Goal: Task Accomplishment & Management: Complete application form

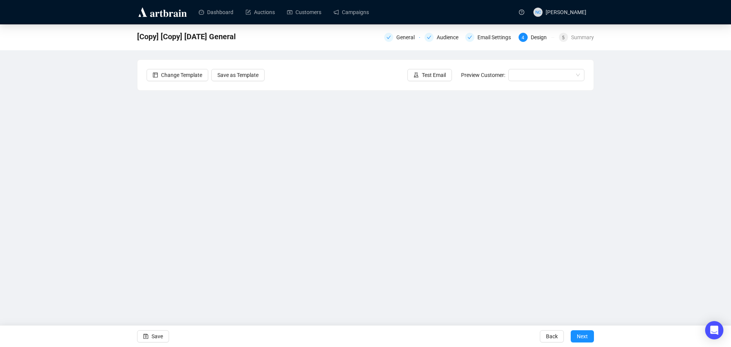
click at [663, 203] on div "[Copy] [Copy] [DATE] General General Audience Email Settings 4 Design 5 Summary…" at bounding box center [365, 164] width 731 height 281
click at [156, 333] on span "Save" at bounding box center [157, 336] width 11 height 21
click at [154, 338] on span "Save" at bounding box center [157, 336] width 11 height 21
click at [156, 338] on span "Save" at bounding box center [157, 336] width 11 height 21
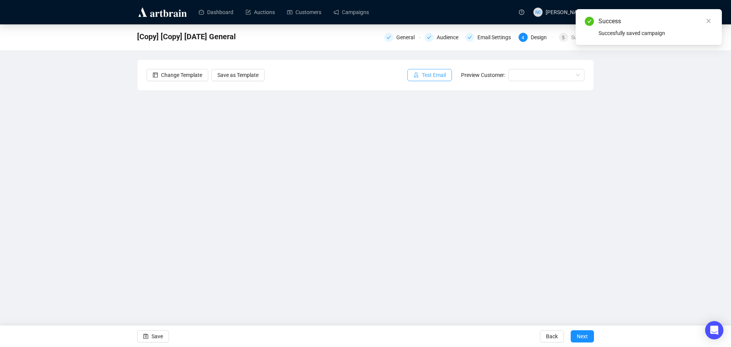
click at [434, 75] on span "Test Email" at bounding box center [434, 75] width 24 height 8
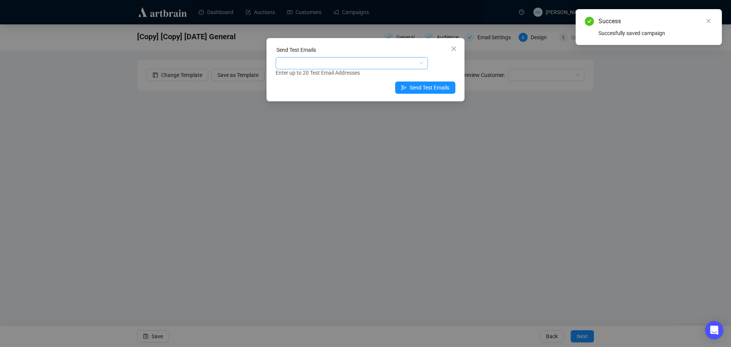
click at [351, 61] on div at bounding box center [347, 63] width 141 height 11
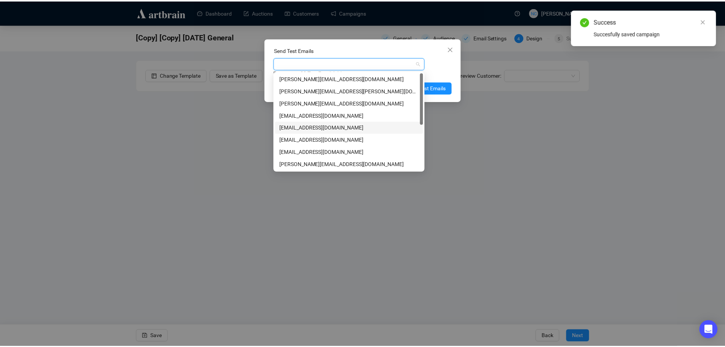
scroll to position [85, 0]
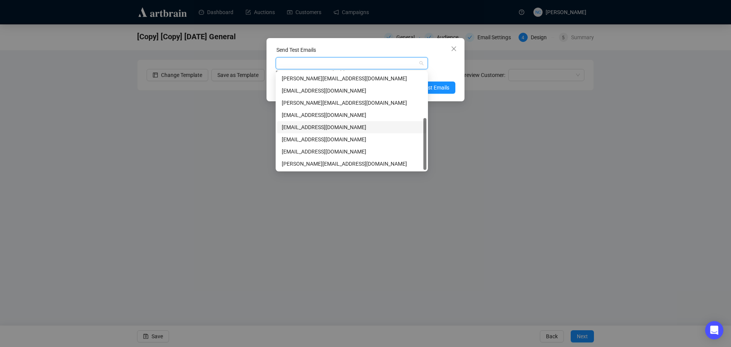
click at [354, 126] on div "[EMAIL_ADDRESS][DOMAIN_NAME]" at bounding box center [352, 127] width 140 height 8
click at [445, 65] on div "[EMAIL_ADDRESS][DOMAIN_NAME] Enter up to 20 Test Email Addresses" at bounding box center [366, 67] width 180 height 20
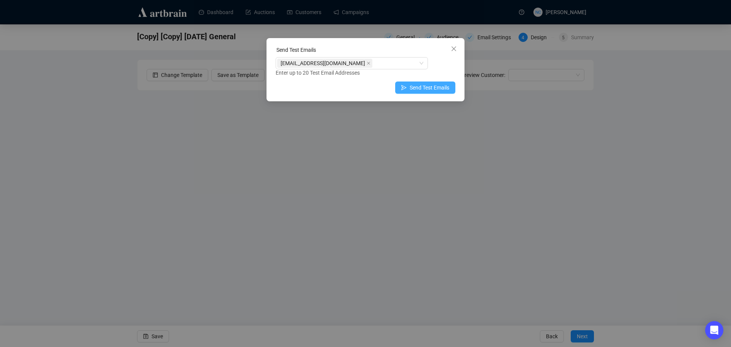
click at [440, 85] on span "Send Test Emails" at bounding box center [430, 87] width 40 height 8
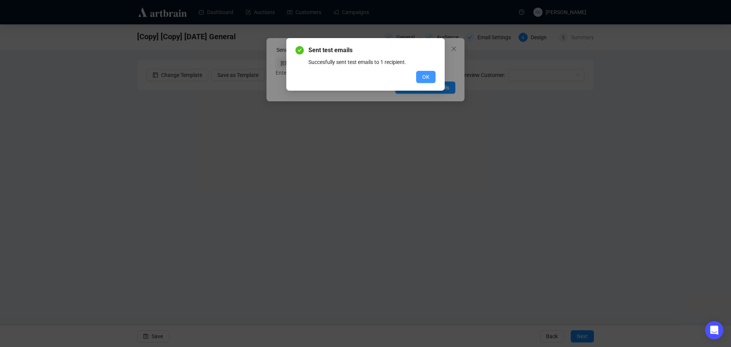
click at [421, 77] on button "OK" at bounding box center [425, 77] width 19 height 12
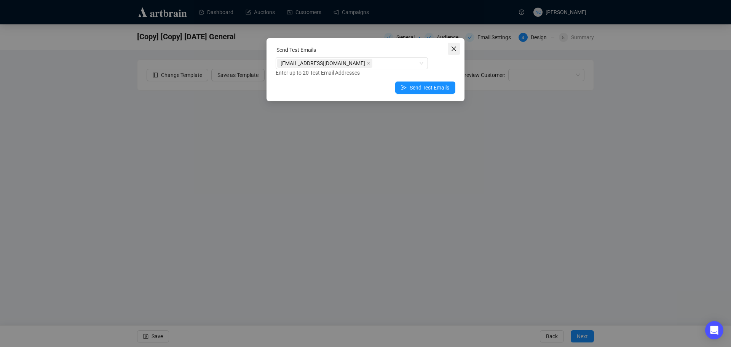
click at [458, 49] on span "Close" at bounding box center [454, 49] width 12 height 6
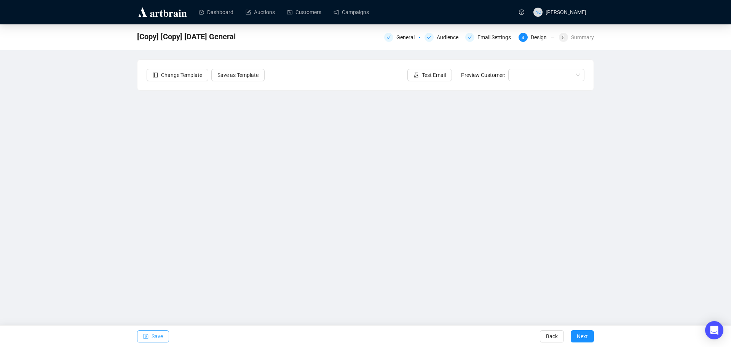
click at [156, 335] on span "Save" at bounding box center [157, 336] width 11 height 21
click at [440, 78] on span "Test Email" at bounding box center [434, 75] width 24 height 8
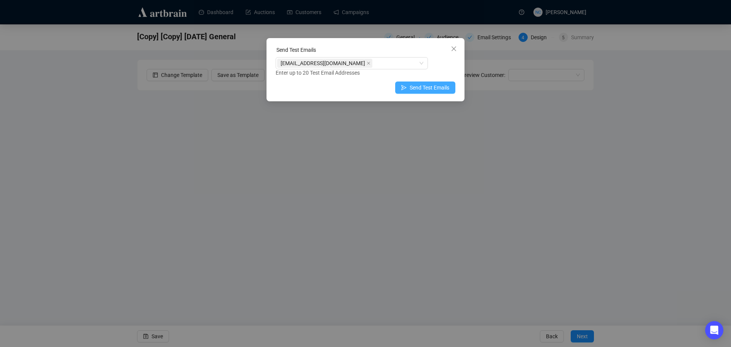
click at [407, 86] on icon "send" at bounding box center [403, 87] width 5 height 5
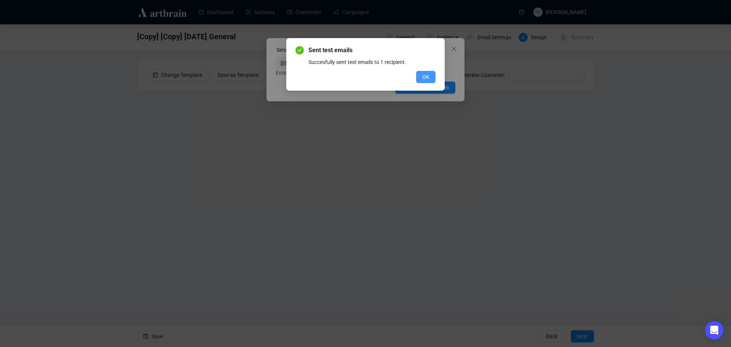
click at [423, 77] on span "OK" at bounding box center [425, 77] width 7 height 8
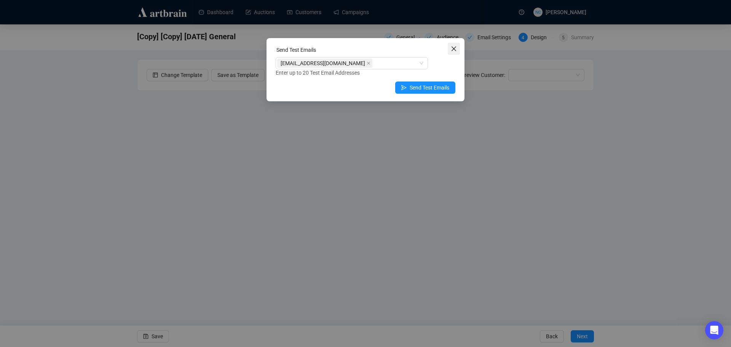
click at [453, 48] on icon "close" at bounding box center [454, 48] width 5 height 5
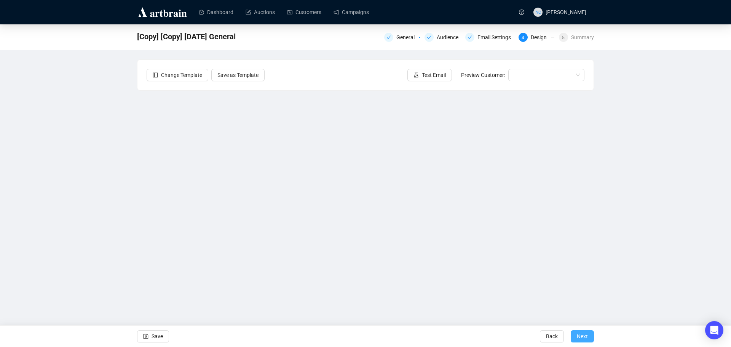
click at [587, 340] on span "Next" at bounding box center [582, 336] width 11 height 21
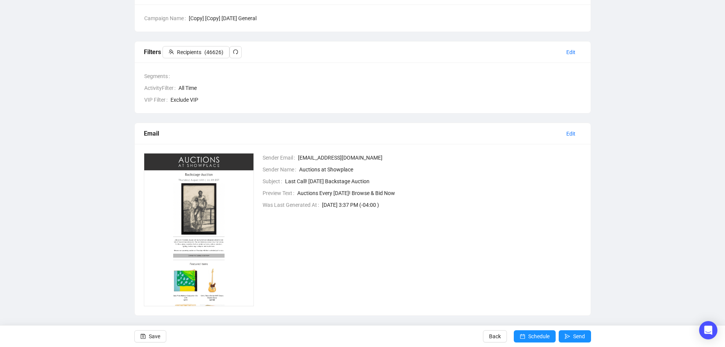
scroll to position [83, 0]
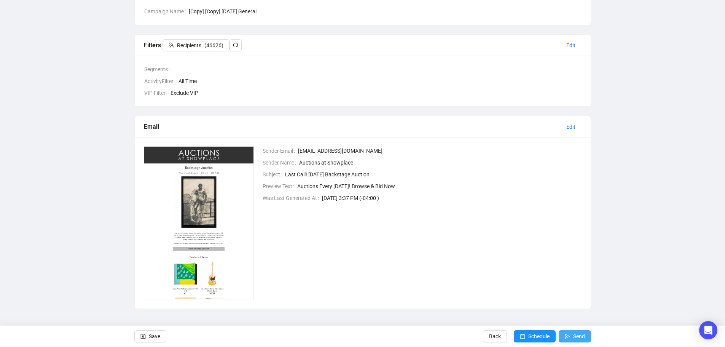
click at [578, 337] on span "Send" at bounding box center [579, 336] width 12 height 21
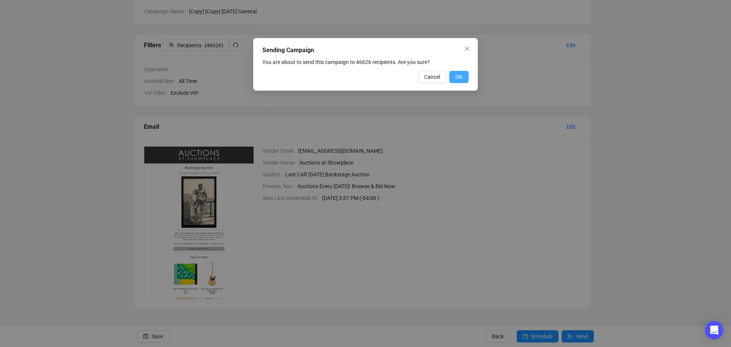
click at [458, 74] on span "OK" at bounding box center [458, 77] width 7 height 8
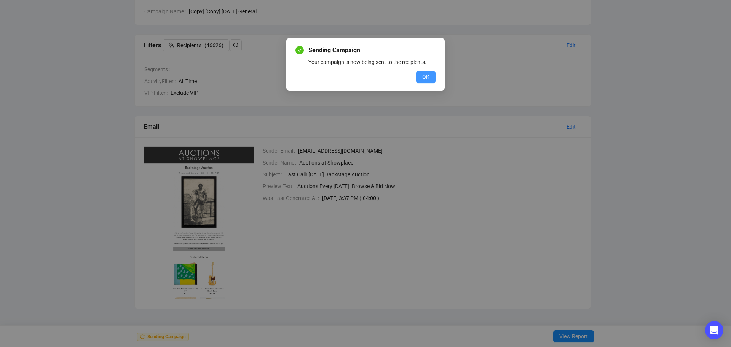
click at [427, 78] on span "OK" at bounding box center [425, 77] width 7 height 8
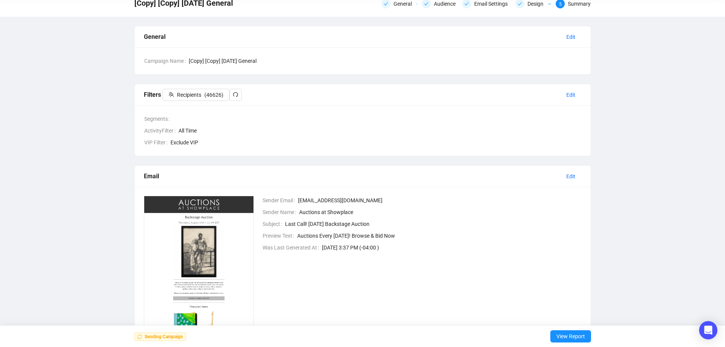
scroll to position [0, 0]
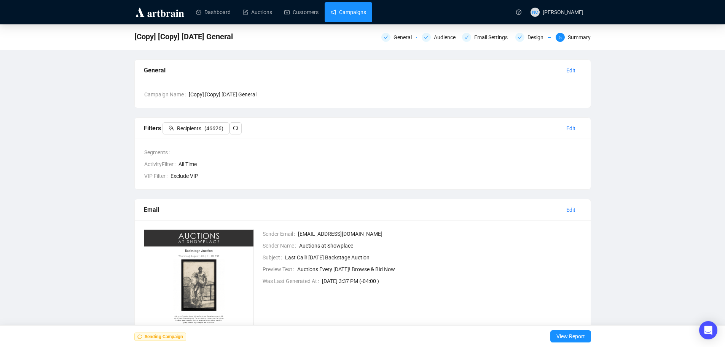
click at [353, 12] on link "Campaigns" at bounding box center [348, 12] width 35 height 20
